Goal: Task Accomplishment & Management: Use online tool/utility

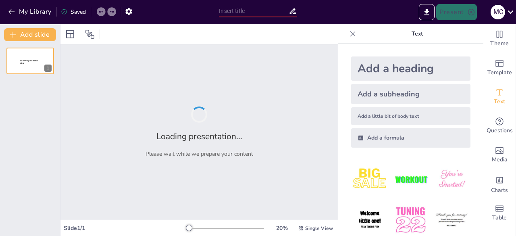
type input "The Science of Sign Aging: What Every Tracker Should Know"
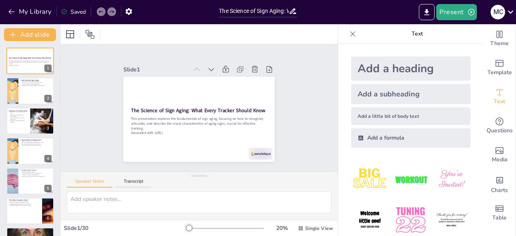
checkbox input "true"
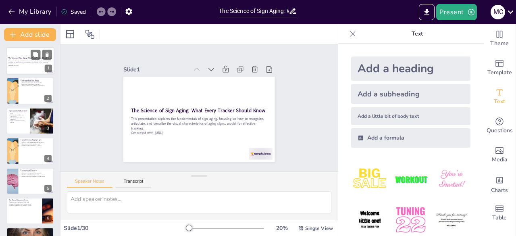
checkbox input "true"
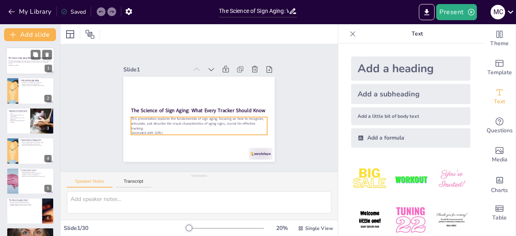
checkbox input "true"
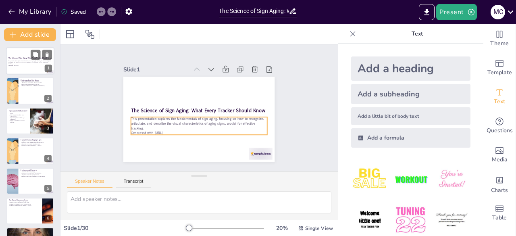
checkbox input "true"
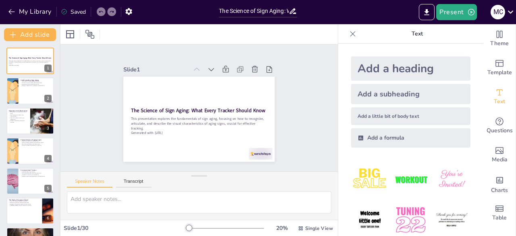
checkbox input "true"
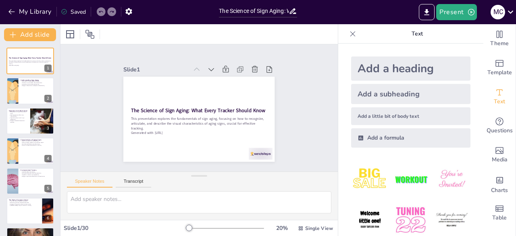
checkbox input "true"
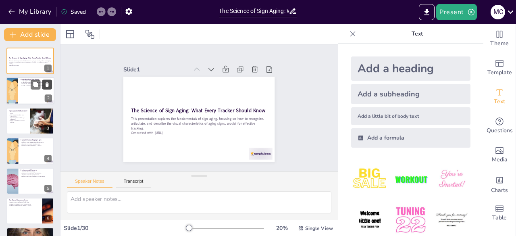
checkbox input "true"
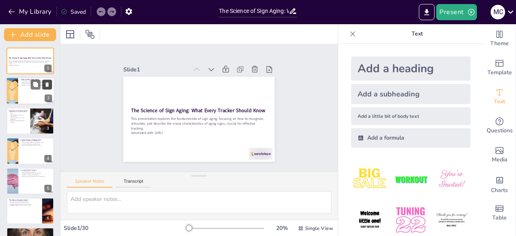
checkbox input "true"
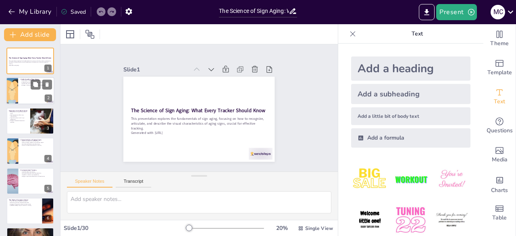
checkbox input "true"
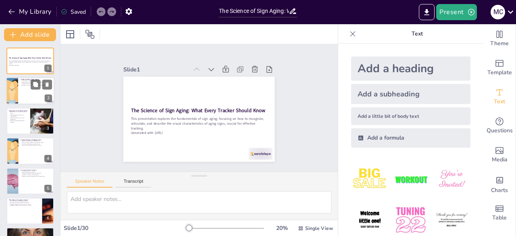
click at [27, 97] on div at bounding box center [30, 90] width 48 height 27
type textarea "Understanding sign aging is foundational for trackers. By recognizing [MEDICAL_…"
checkbox input "true"
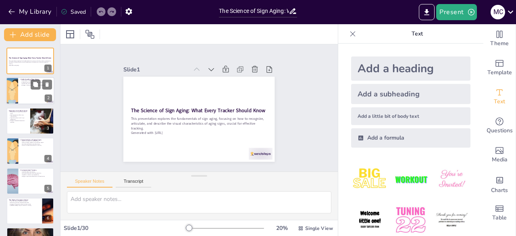
checkbox input "true"
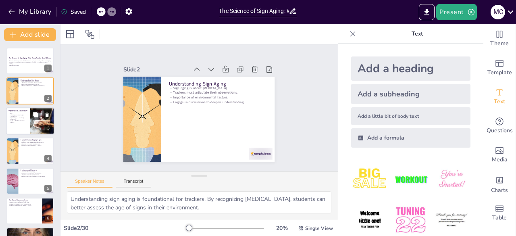
checkbox input "true"
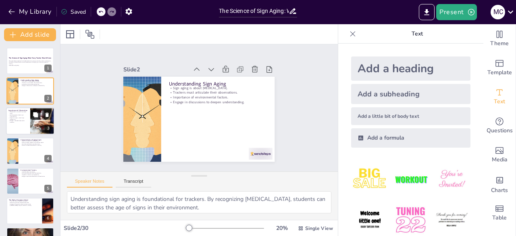
checkbox input "true"
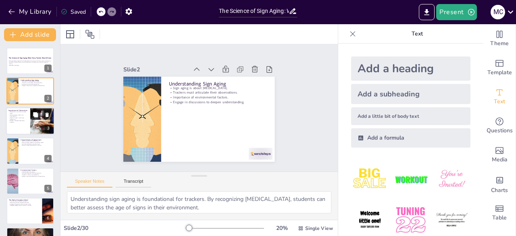
checkbox input "true"
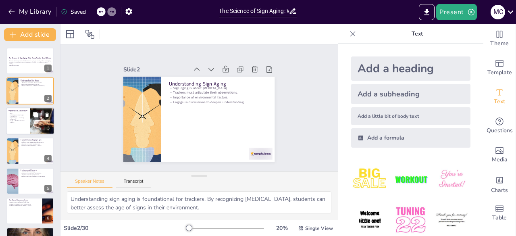
checkbox input "true"
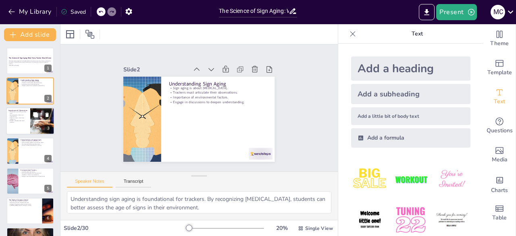
click at [36, 120] on div at bounding box center [42, 120] width 52 height 27
type textarea "Accurate aging relies heavily on careful observation. Trackers must develop thi…"
checkbox input "true"
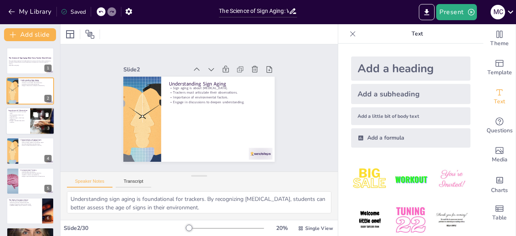
checkbox input "true"
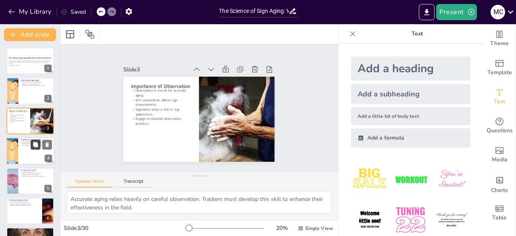
checkbox input "true"
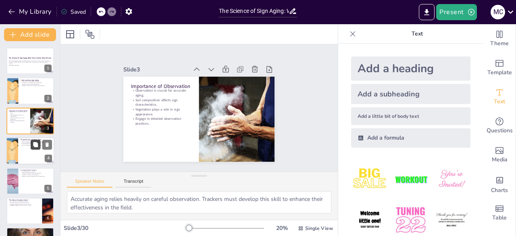
checkbox input "true"
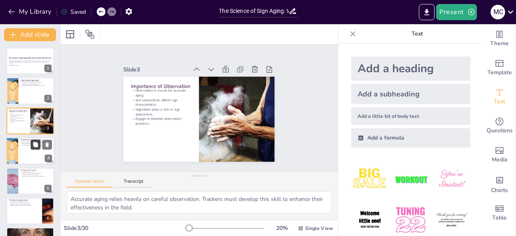
checkbox input "true"
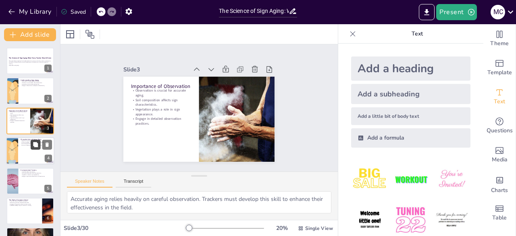
click at [37, 148] on button at bounding box center [36, 145] width 10 height 10
type textarea "The depth of impressions is a primary indicator of how long ago a sign was made…"
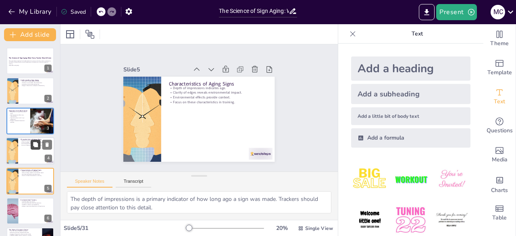
checkbox input "true"
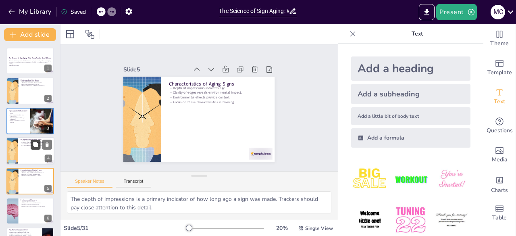
checkbox input "true"
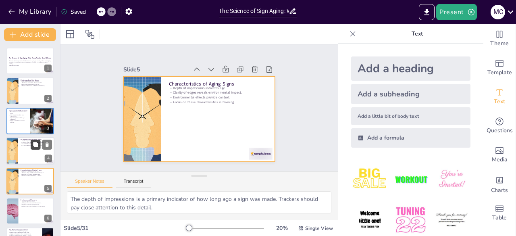
scroll to position [42, 0]
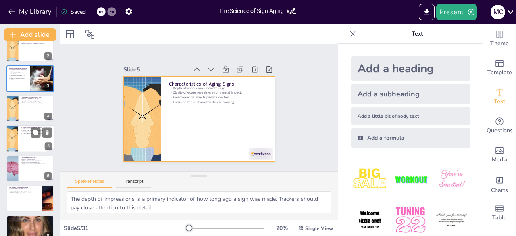
checkbox input "true"
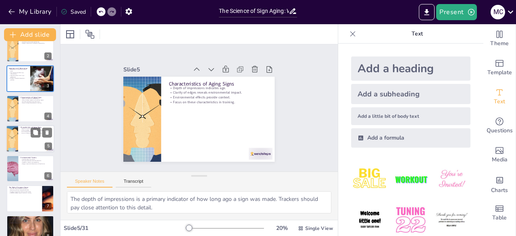
checkbox input "true"
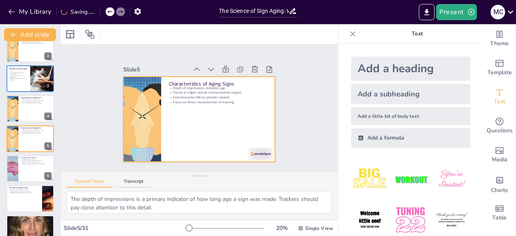
checkbox input "true"
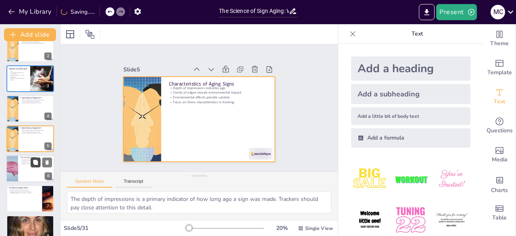
checkbox input "true"
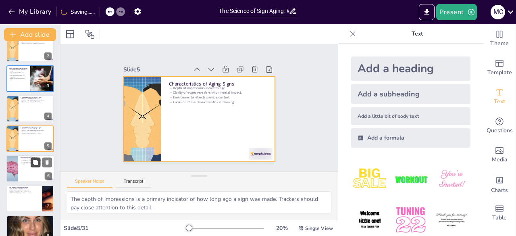
checkbox input "true"
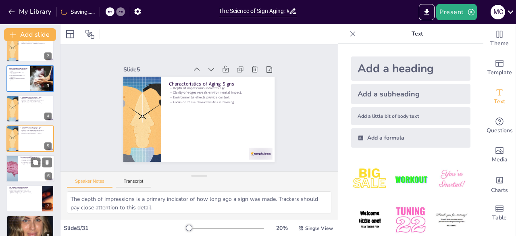
checkbox input "true"
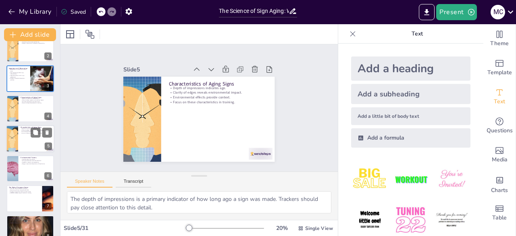
checkbox input "true"
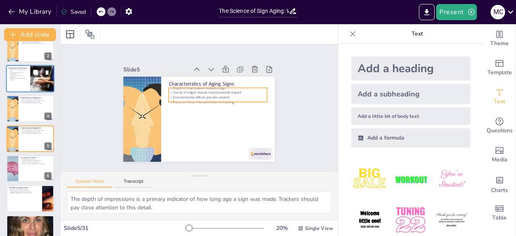
checkbox input "true"
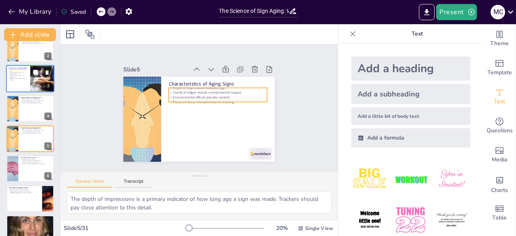
checkbox input "true"
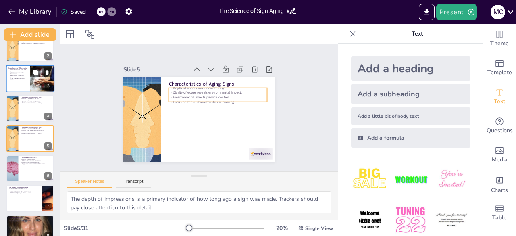
checkbox input "true"
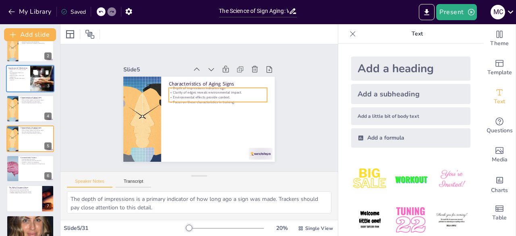
checkbox input "true"
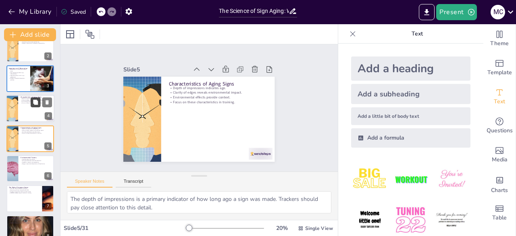
checkbox input "true"
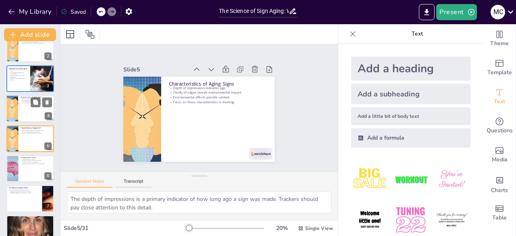
checkbox input "true"
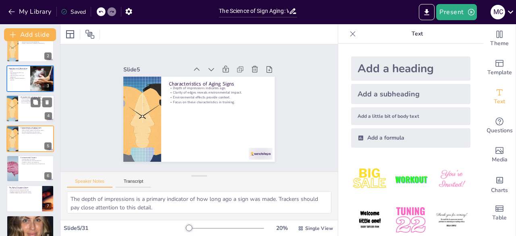
click at [31, 112] on div at bounding box center [30, 108] width 48 height 27
checkbox input "true"
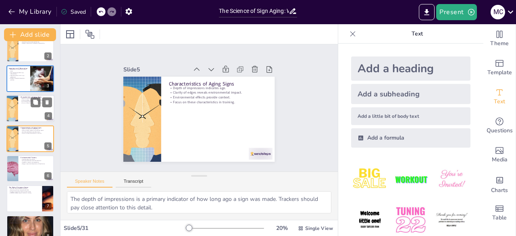
checkbox input "true"
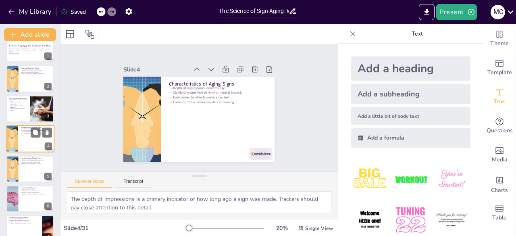
checkbox input "true"
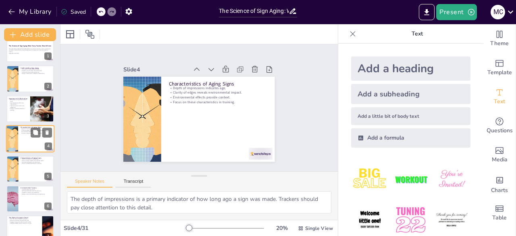
checkbox input "true"
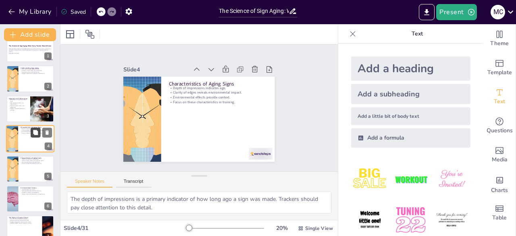
checkbox input "true"
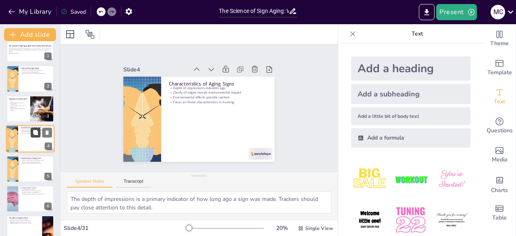
checkbox input "true"
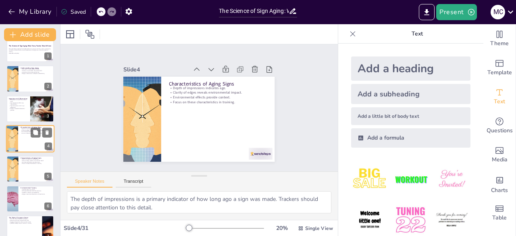
checkbox input "true"
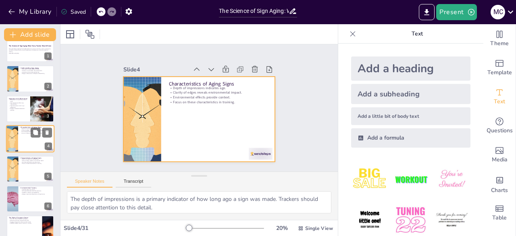
click at [30, 141] on div at bounding box center [30, 138] width 48 height 27
checkbox input "true"
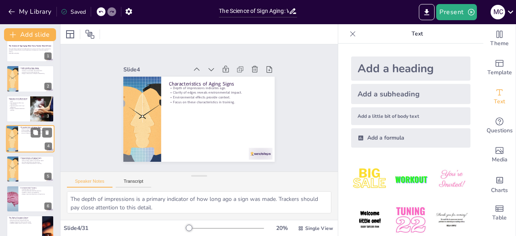
click at [34, 141] on div at bounding box center [30, 138] width 48 height 27
click at [30, 179] on div at bounding box center [30, 168] width 48 height 27
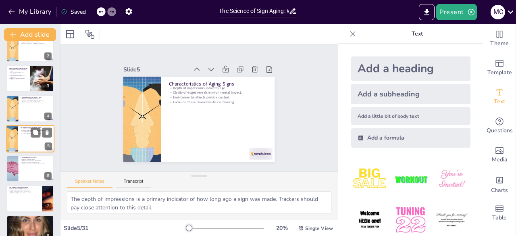
click at [30, 179] on div at bounding box center [30, 168] width 48 height 27
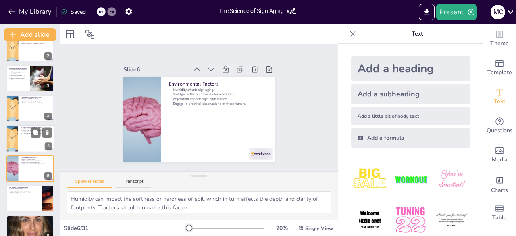
scroll to position [72, 0]
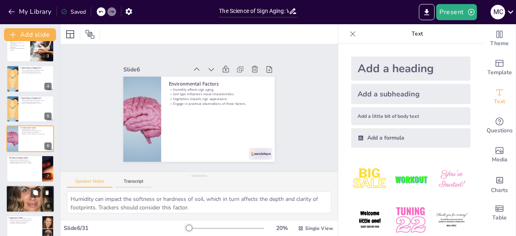
click at [27, 202] on div at bounding box center [30, 199] width 48 height 64
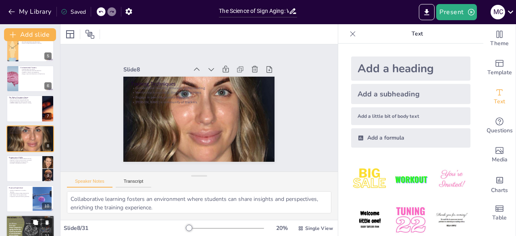
click at [28, 230] on div at bounding box center [30, 228] width 48 height 27
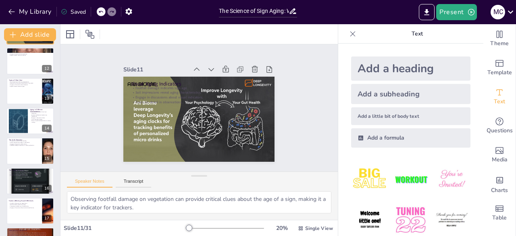
scroll to position [335, 0]
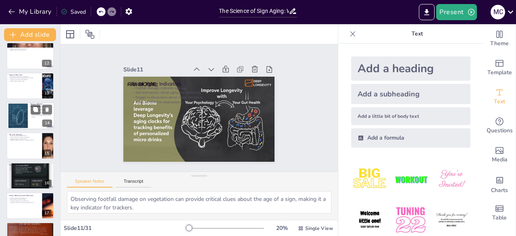
click at [24, 121] on div at bounding box center [17, 116] width 47 height 25
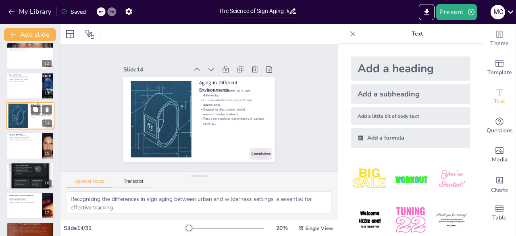
scroll to position [312, 0]
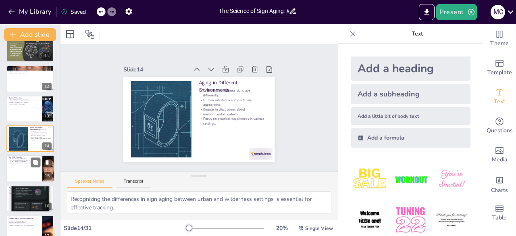
click at [29, 170] on div at bounding box center [30, 168] width 48 height 27
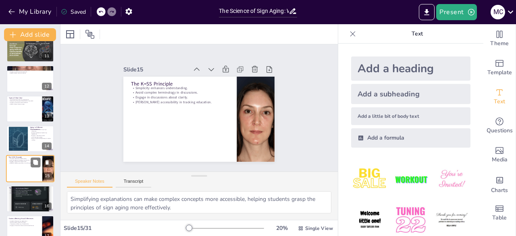
scroll to position [342, 0]
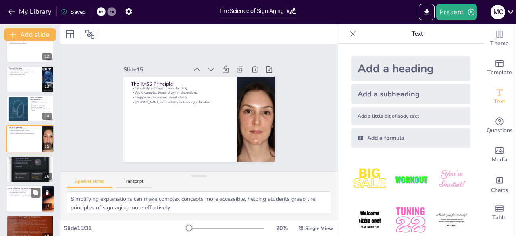
click at [28, 202] on div at bounding box center [30, 198] width 48 height 27
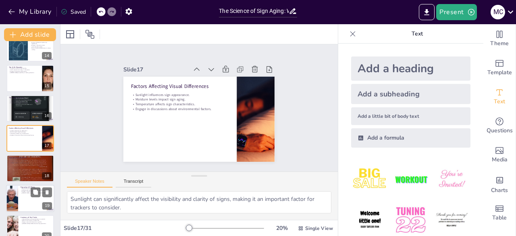
click at [29, 205] on div at bounding box center [30, 198] width 48 height 27
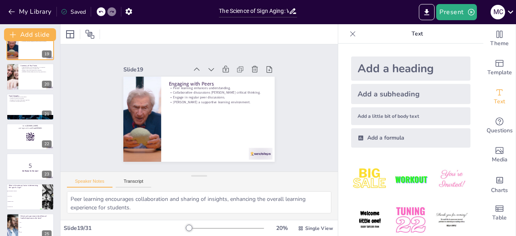
scroll to position [559, 0]
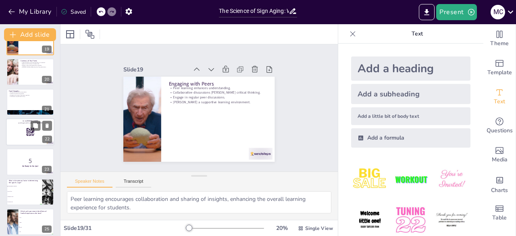
click at [25, 133] on div at bounding box center [30, 131] width 48 height 27
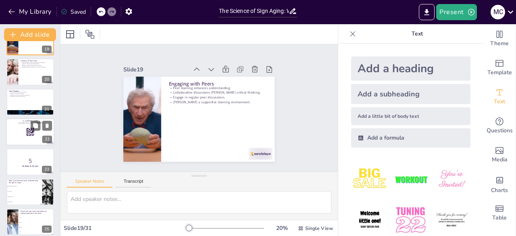
scroll to position [552, 0]
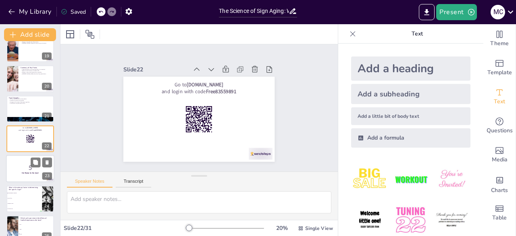
click at [33, 173] on strong "Get Ready for the Quiz!" at bounding box center [30, 173] width 17 height 2
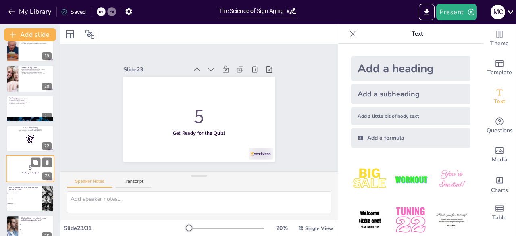
scroll to position [583, 0]
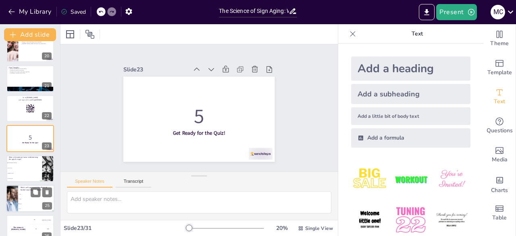
click at [31, 203] on li "Loam" at bounding box center [36, 204] width 36 height 5
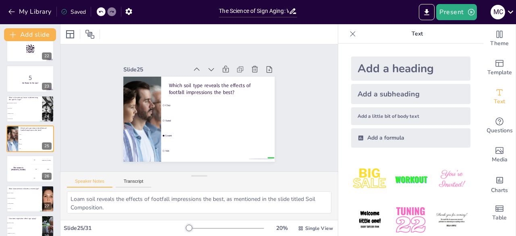
scroll to position [745, 0]
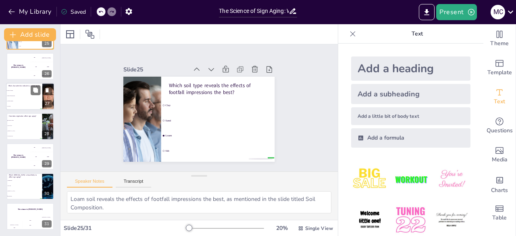
click at [23, 109] on li "Soil type" at bounding box center [24, 106] width 36 height 5
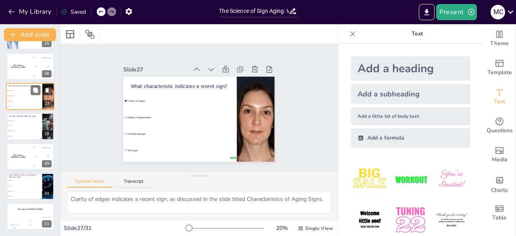
scroll to position [702, 0]
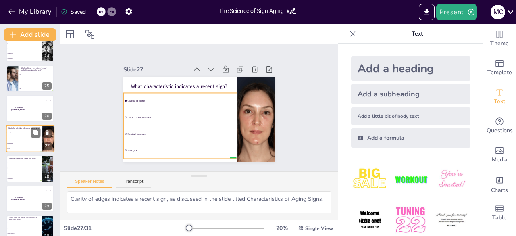
click at [31, 141] on li "Footfall damage" at bounding box center [24, 143] width 36 height 5
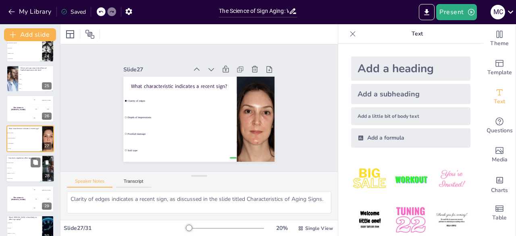
click at [31, 178] on span "Footwear type" at bounding box center [24, 178] width 35 height 1
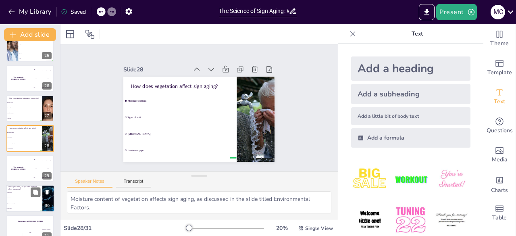
click at [30, 204] on li "[MEDICAL_DATA]" at bounding box center [24, 203] width 36 height 5
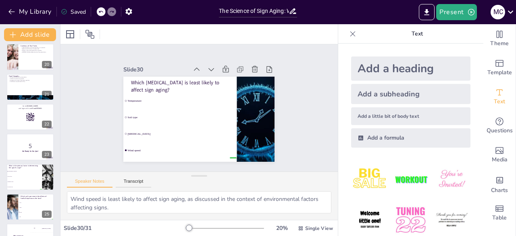
scroll to position [745, 0]
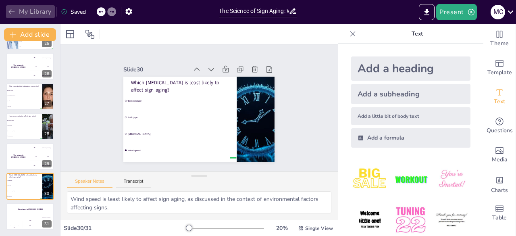
click at [23, 11] on button "My Library" at bounding box center [30, 11] width 49 height 13
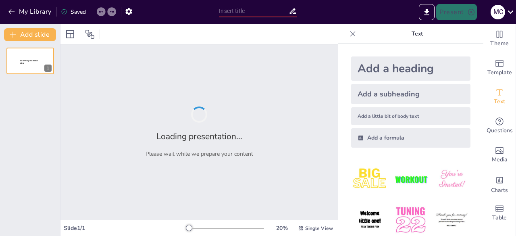
type input "Understanding Sign Aging: A Framework for Recognition and Articulation"
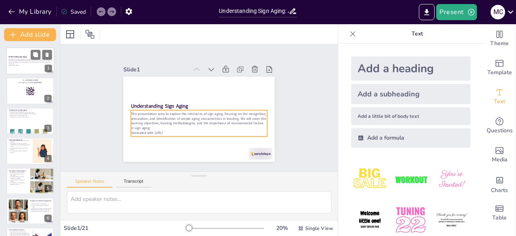
click at [27, 61] on p "This presentation aims to explore the intricacies of sign aging, focusing on th…" at bounding box center [30, 61] width 44 height 6
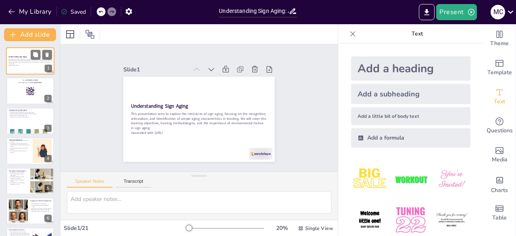
click at [27, 61] on p "This presentation aims to explore the intricacies of sign aging, focusing on th…" at bounding box center [30, 61] width 44 height 6
click at [29, 96] on div at bounding box center [30, 90] width 48 height 27
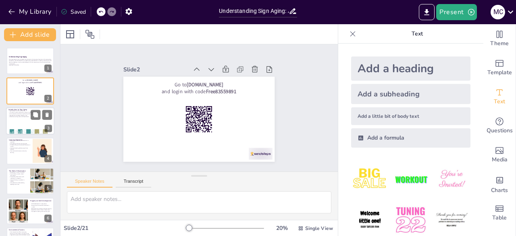
checkbox input "true"
click at [24, 122] on div at bounding box center [30, 120] width 48 height 27
type textarea "Understanding the importance of sign aging is fundamental for anyone involved i…"
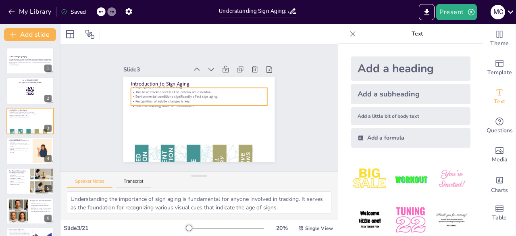
checkbox input "true"
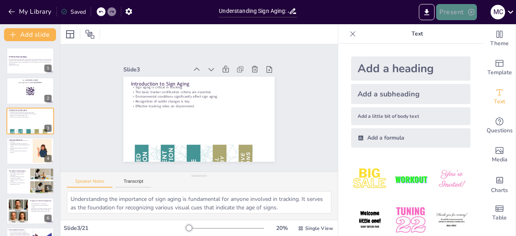
click at [457, 13] on button "Present" at bounding box center [457, 12] width 40 height 16
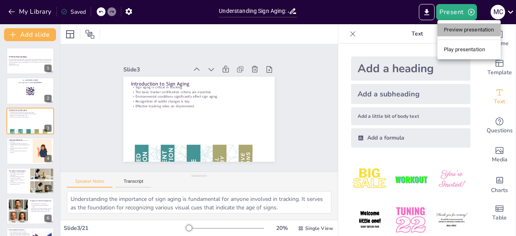
click at [464, 33] on li "Preview presentation" at bounding box center [469, 29] width 63 height 13
